Goal: Information Seeking & Learning: Learn about a topic

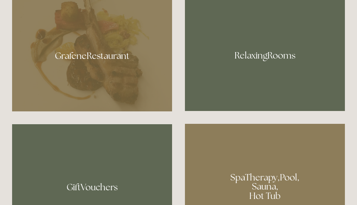
scroll to position [430, 0]
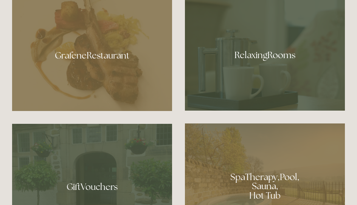
click at [121, 74] on div at bounding box center [92, 52] width 160 height 117
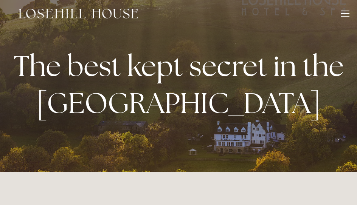
scroll to position [0, 0]
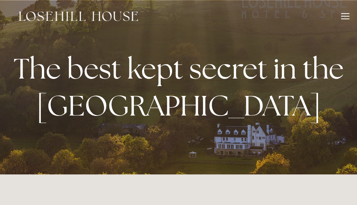
click at [342, 14] on div at bounding box center [345, 17] width 8 height 8
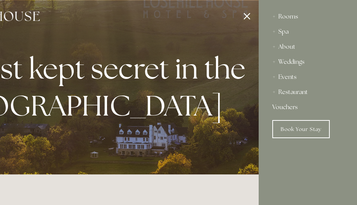
click at [284, 45] on div "About" at bounding box center [307, 46] width 71 height 15
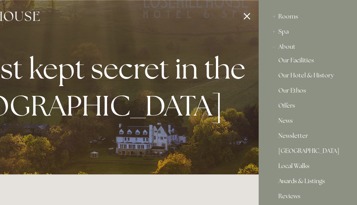
click at [291, 76] on link "Our Hotel & History" at bounding box center [307, 77] width 59 height 9
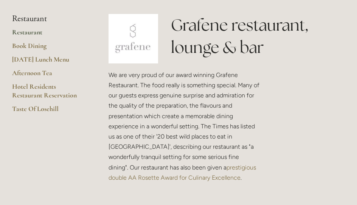
scroll to position [154, 0]
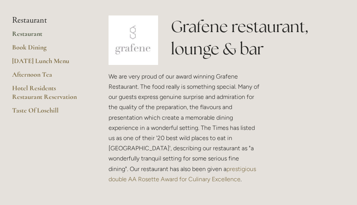
click at [33, 43] on link "Restaurant" at bounding box center [48, 36] width 72 height 14
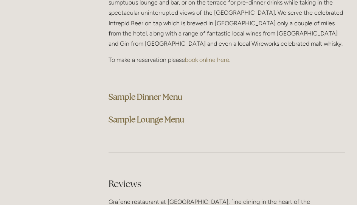
scroll to position [1991, 0]
click at [175, 102] on strong "Sample Dinner Menu" at bounding box center [146, 97] width 74 height 10
